Goal: Task Accomplishment & Management: Manage account settings

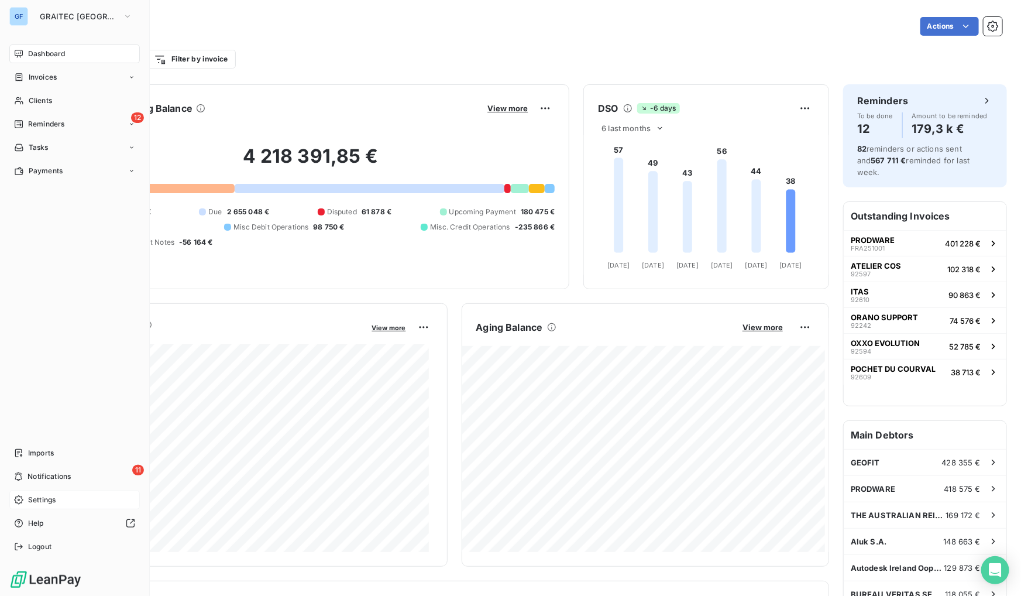
click at [36, 506] on div "Settings" at bounding box center [74, 499] width 130 height 19
click at [73, 14] on span "GRAITEC [GEOGRAPHIC_DATA]" at bounding box center [79, 16] width 78 height 9
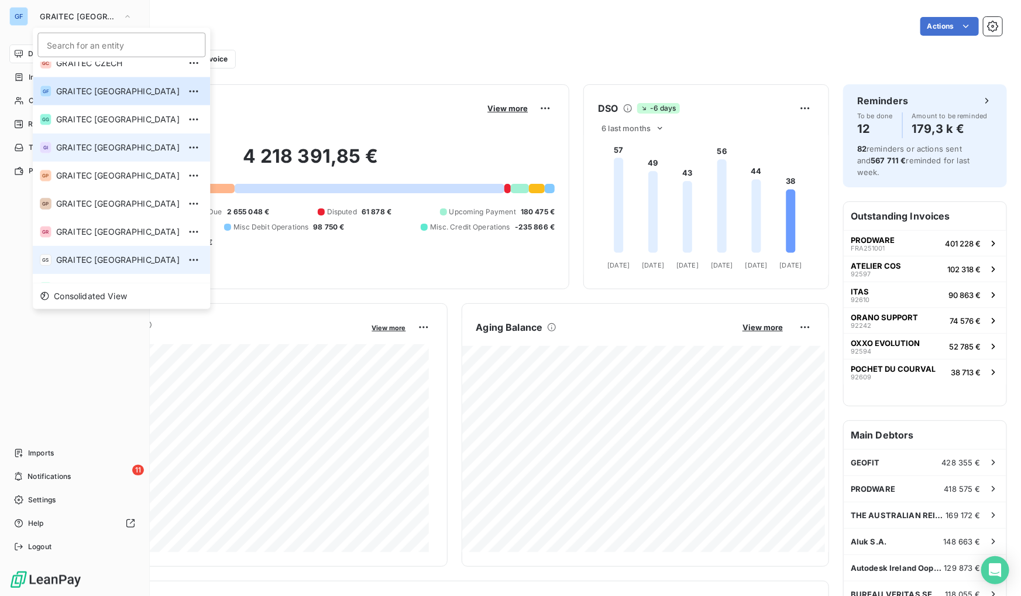
scroll to position [116, 0]
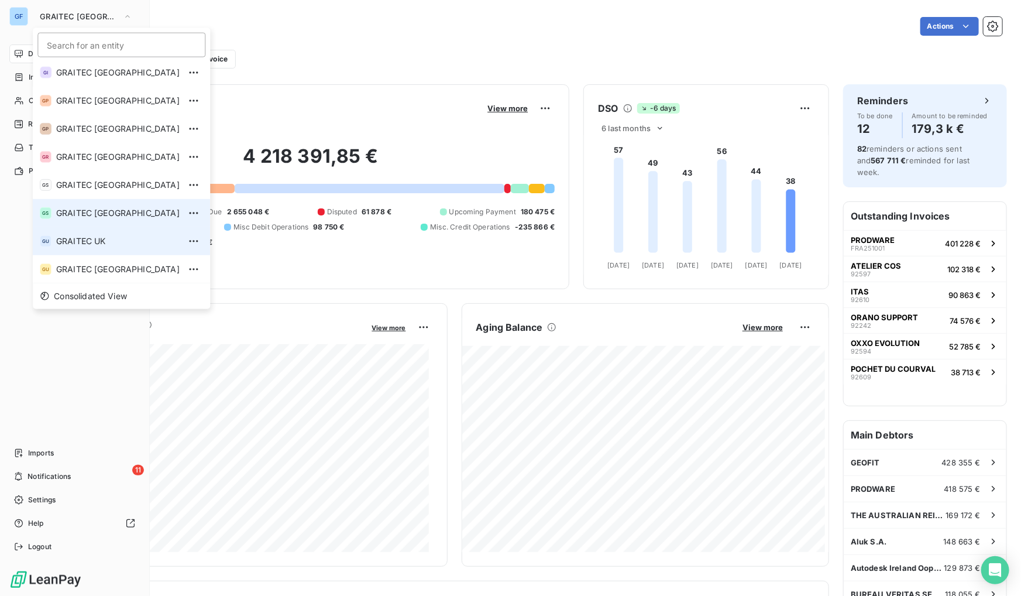
click at [134, 222] on li "GS GRAITEC [GEOGRAPHIC_DATA]" at bounding box center [121, 213] width 177 height 28
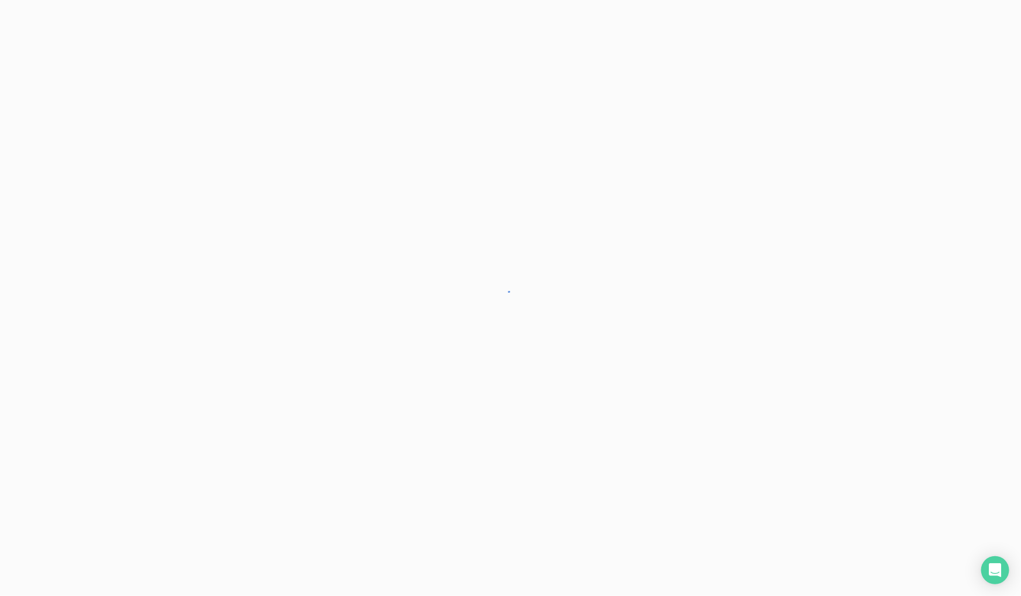
click at [609, 109] on div at bounding box center [510, 298] width 1021 height 596
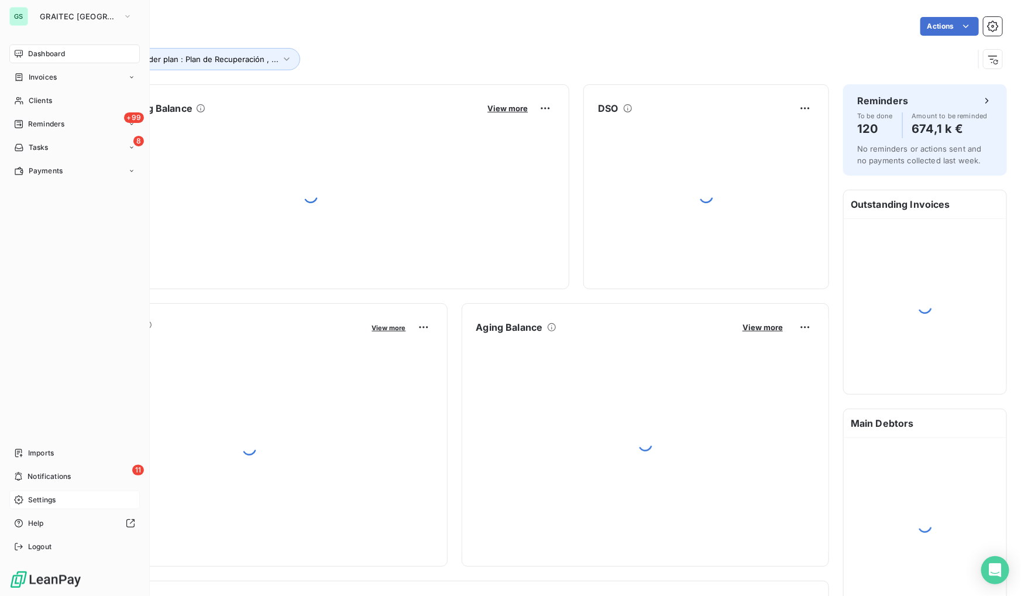
click at [50, 504] on span "Settings" at bounding box center [41, 499] width 27 height 11
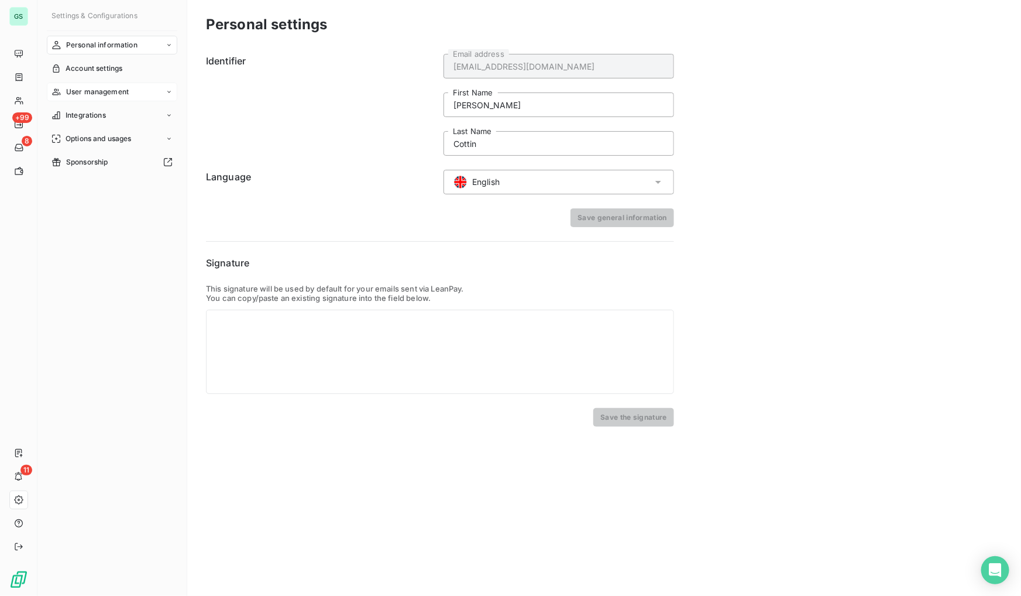
click at [90, 94] on span "User management" at bounding box center [97, 92] width 63 height 11
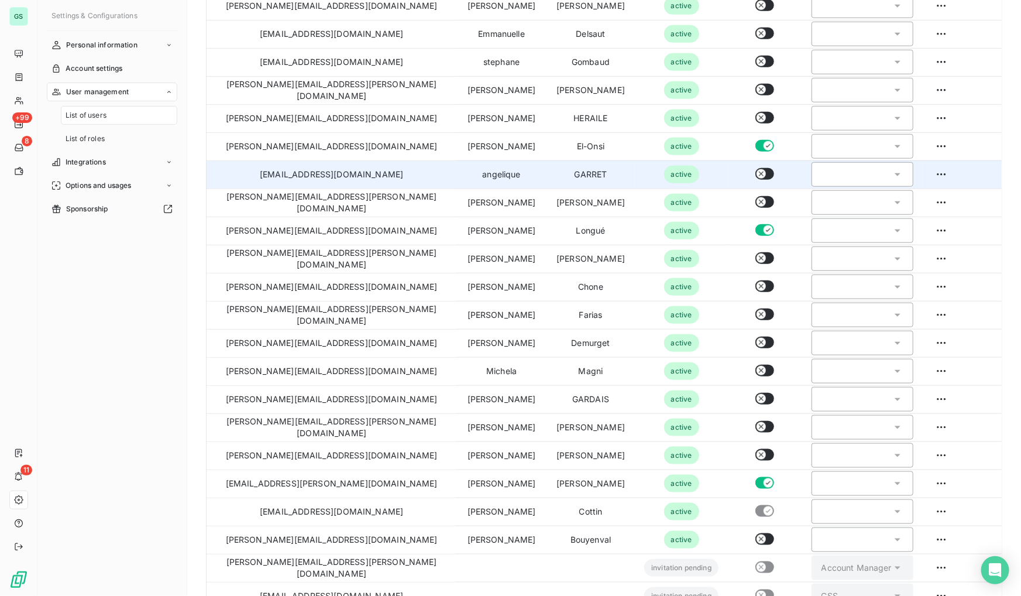
scroll to position [445, 0]
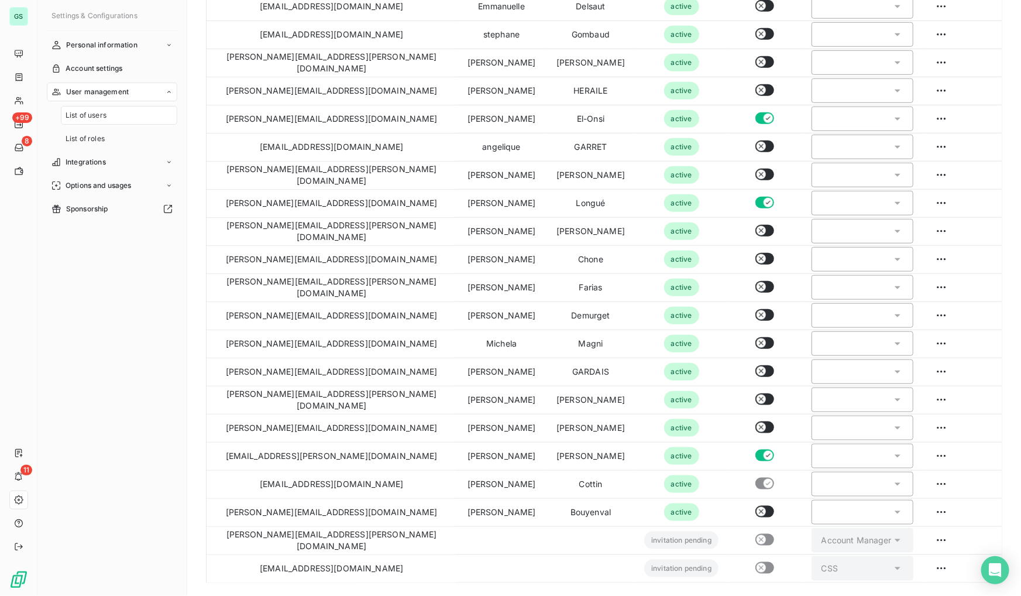
click at [116, 88] on span "User management" at bounding box center [97, 92] width 63 height 11
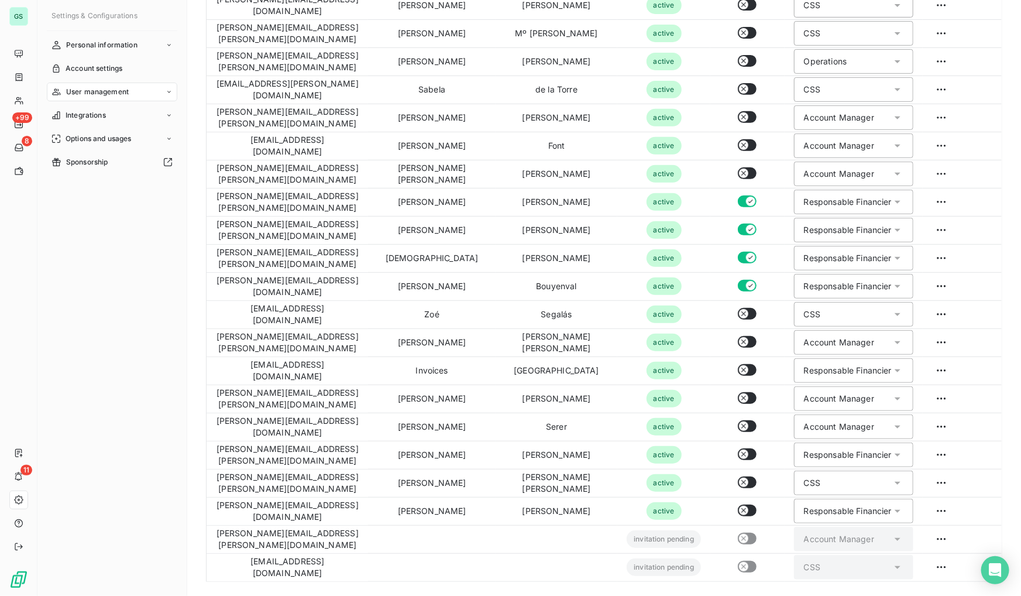
scroll to position [192, 0]
